Goal: Task Accomplishment & Management: Complete application form

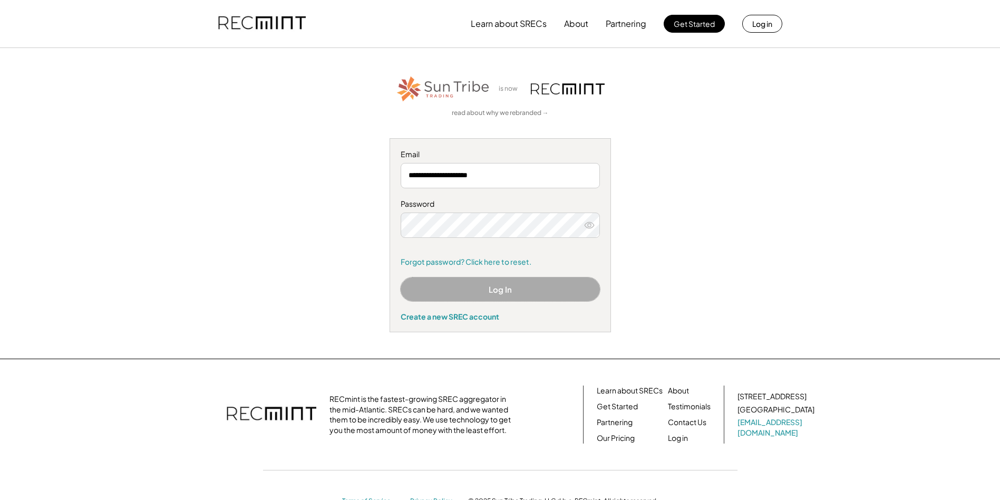
click at [491, 285] on button "Log In" at bounding box center [500, 289] width 199 height 24
click at [481, 290] on button "Log In" at bounding box center [500, 289] width 199 height 24
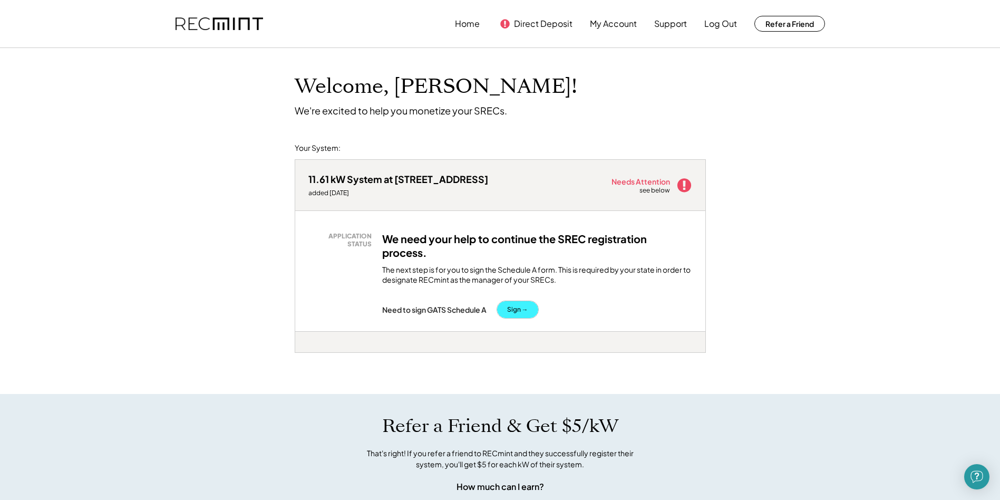
click at [511, 307] on button "Sign →" at bounding box center [517, 309] width 41 height 17
click at [520, 307] on button "Sign →" at bounding box center [517, 309] width 41 height 17
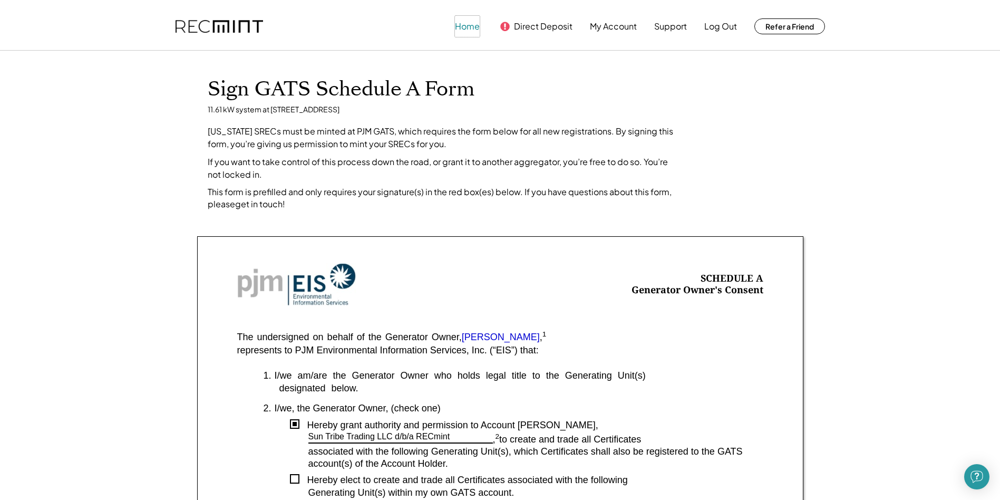
click at [468, 32] on button "Home" at bounding box center [467, 26] width 25 height 21
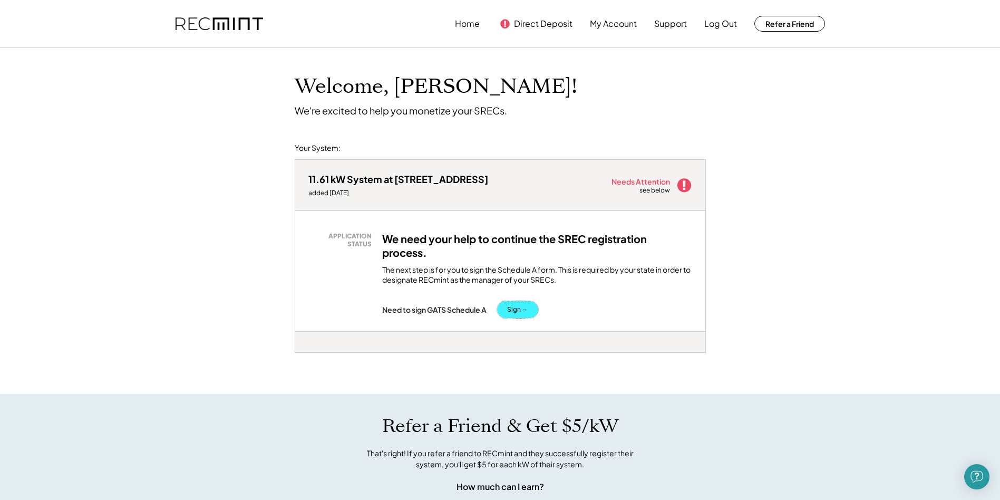
drag, startPoint x: 750, startPoint y: 190, endPoint x: 514, endPoint y: 309, distance: 264.1
click at [514, 309] on button "Sign →" at bounding box center [517, 309] width 41 height 17
click at [514, 307] on button "Sign →" at bounding box center [517, 309] width 41 height 17
